Goal: Task Accomplishment & Management: Manage account settings

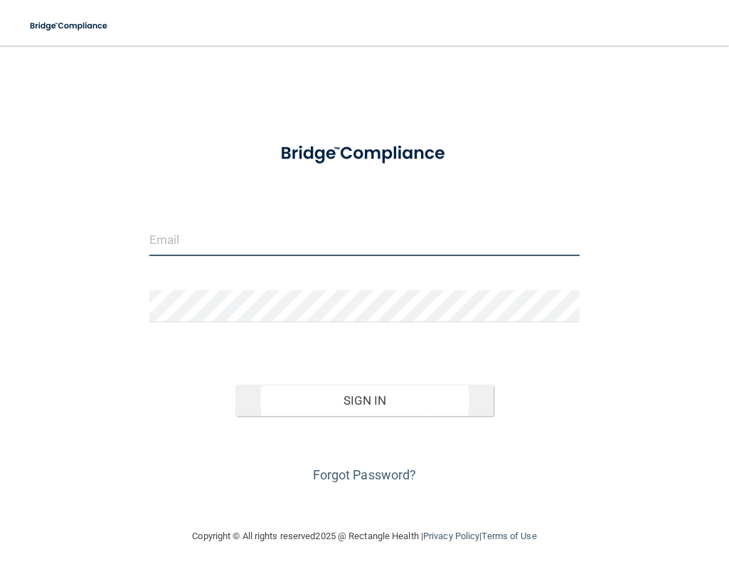
type input "[PERSON_NAME][EMAIL_ADDRESS][PERSON_NAME][PERSON_NAME][DOMAIN_NAME]"
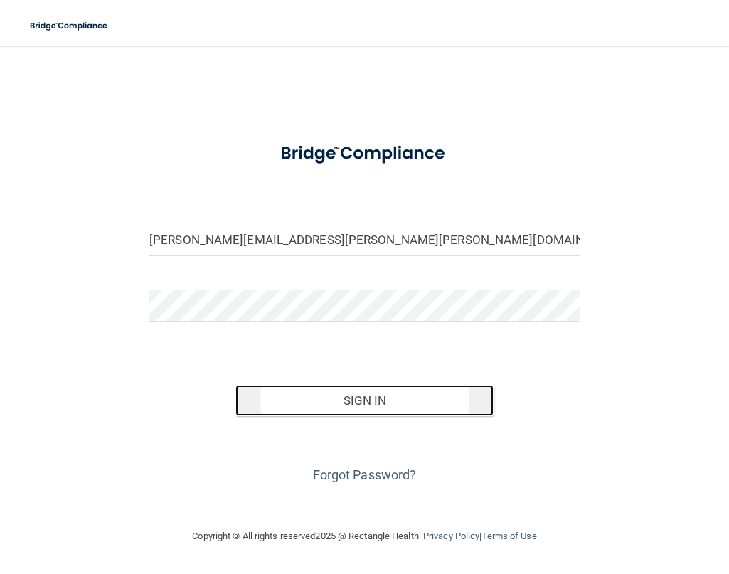
click at [343, 397] on button "Sign In" at bounding box center [365, 400] width 258 height 31
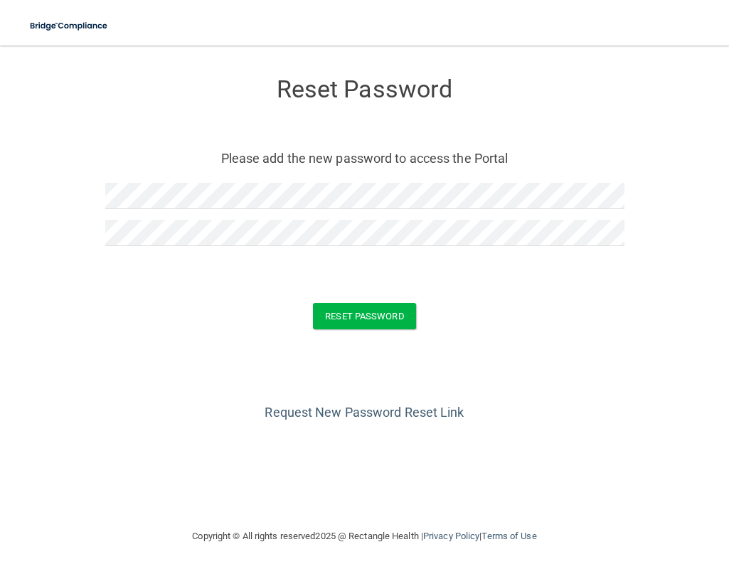
click at [92, 426] on div "Reset Password Please add the new password to access the Portal Reset Password …" at bounding box center [364, 287] width 672 height 454
click at [340, 312] on button "Reset Password" at bounding box center [364, 316] width 102 height 26
